Goal: Task Accomplishment & Management: Manage account settings

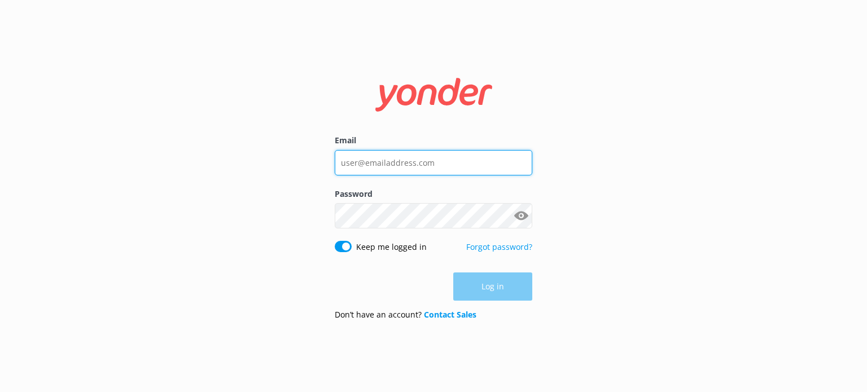
type input "[PERSON_NAME][EMAIL_ADDRESS][DOMAIN_NAME]"
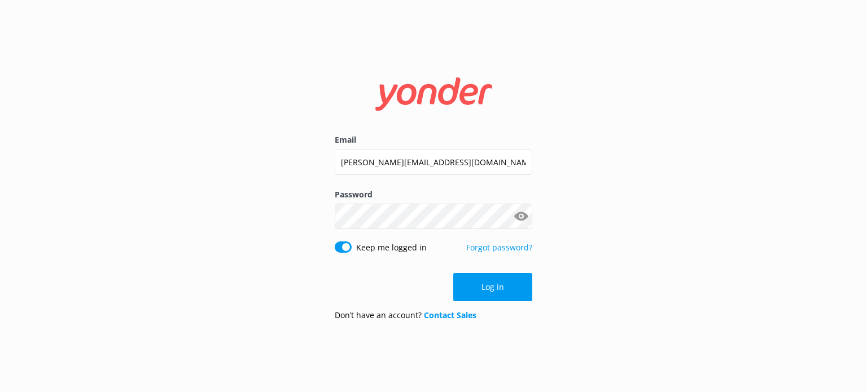
click at [495, 287] on div "Log in" at bounding box center [434, 287] width 198 height 28
click at [495, 287] on button "Log in" at bounding box center [492, 287] width 79 height 28
